Goal: Transaction & Acquisition: Obtain resource

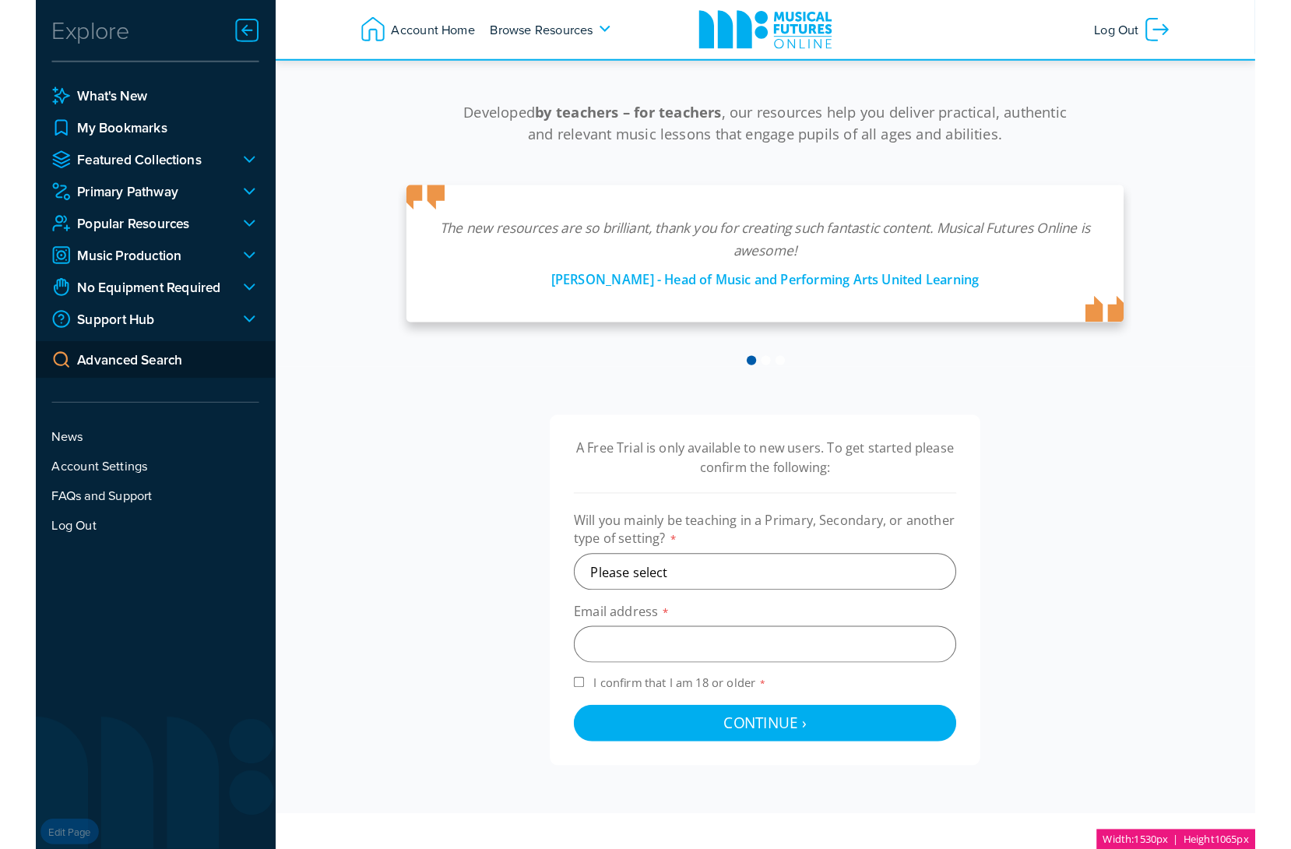
scroll to position [365, 0]
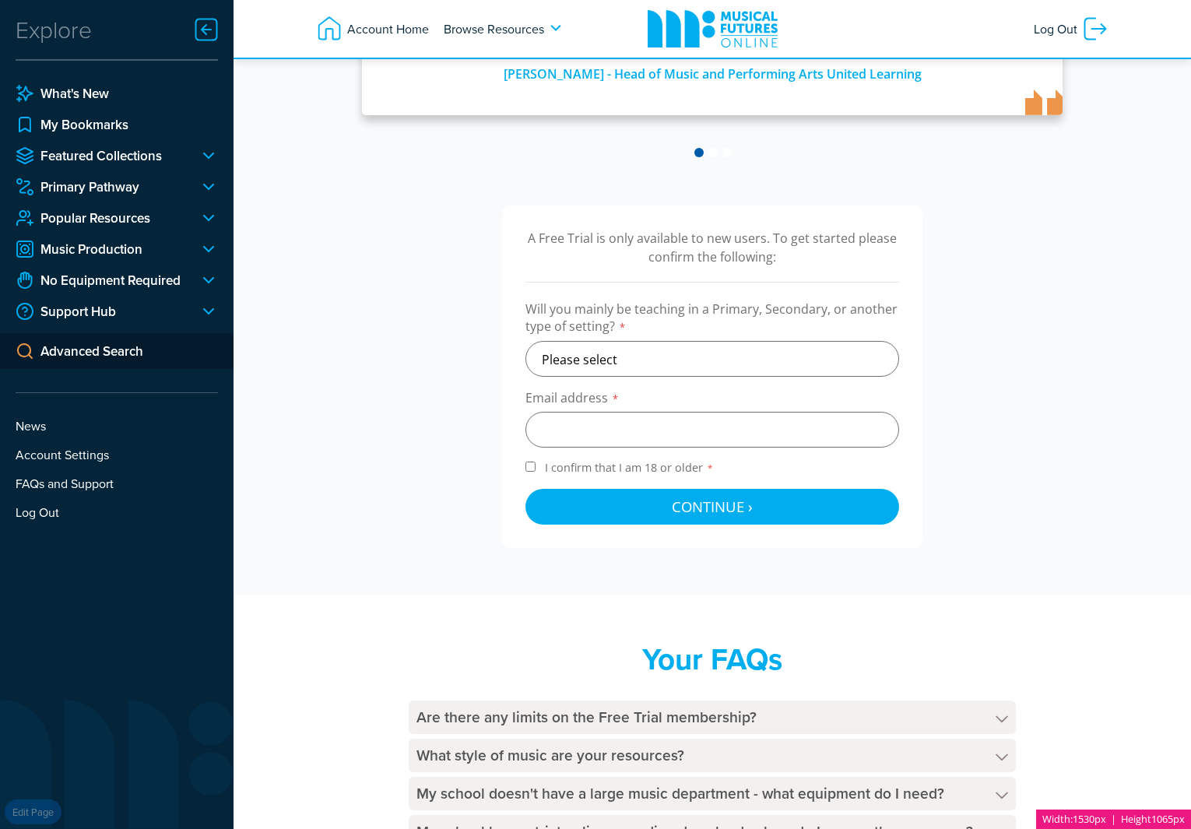
click at [699, 530] on div "A Free Trial is only available to new users. To get started please confirm the …" at bounding box center [712, 377] width 421 height 343
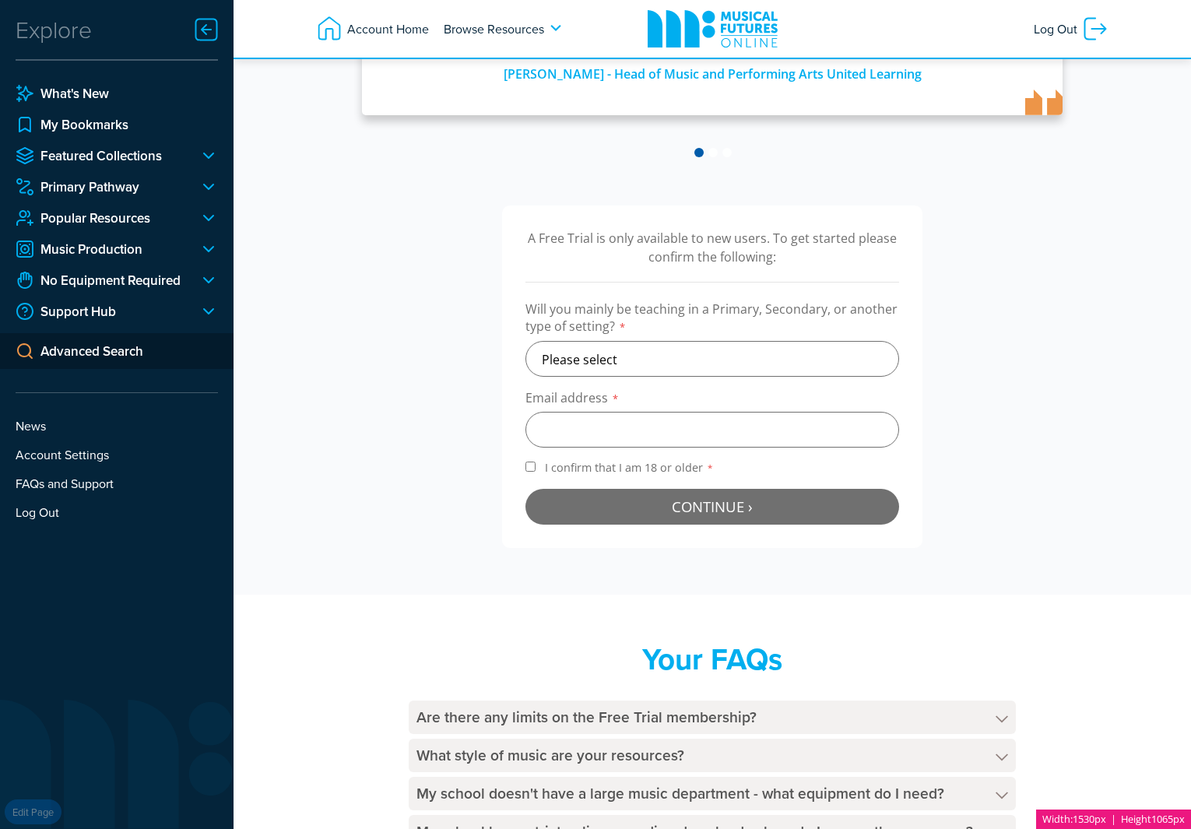
click at [700, 516] on span "Continue ›" at bounding box center [712, 506] width 81 height 19
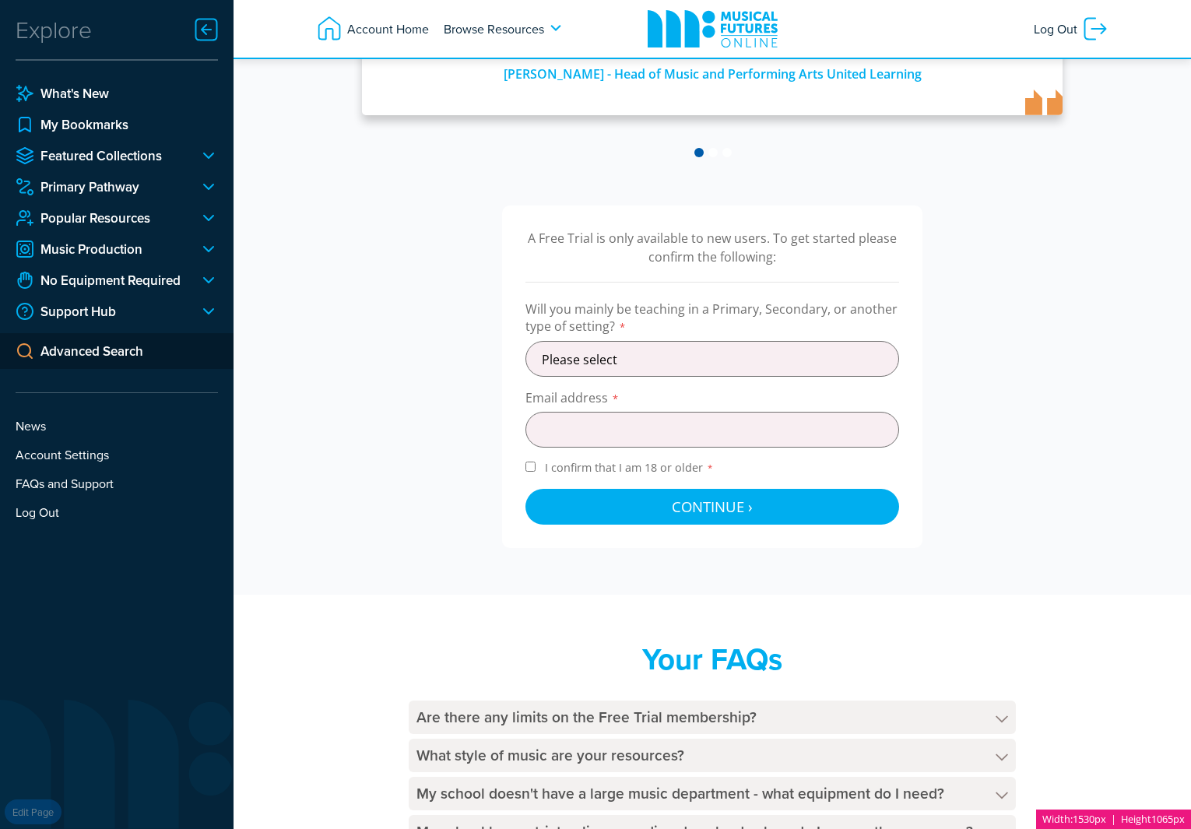
click at [972, 503] on div "A Free Trial is only available to new users. To get started please confirm the …" at bounding box center [712, 377] width 825 height 343
